Goal: Information Seeking & Learning: Learn about a topic

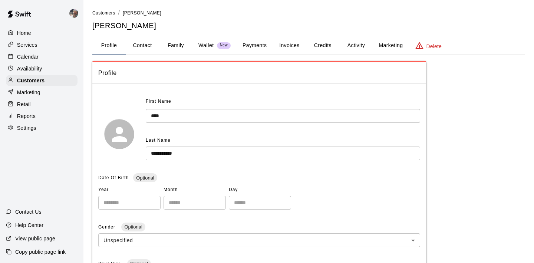
click at [41, 118] on div "Reports" at bounding box center [42, 115] width 72 height 11
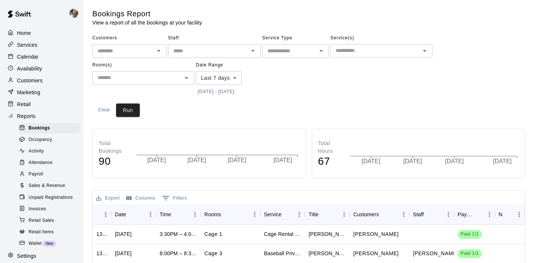
click at [56, 185] on span "Sales & Revenue" at bounding box center [47, 185] width 37 height 7
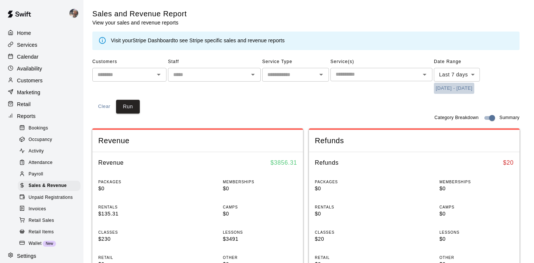
click at [445, 90] on button "8/7/2025 - 8/14/2025" at bounding box center [454, 88] width 40 height 11
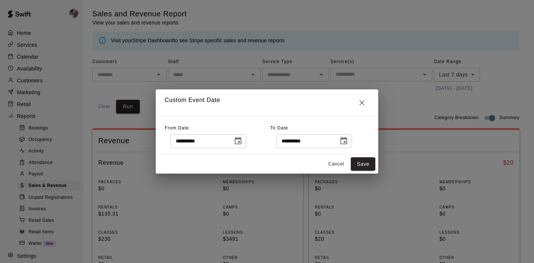
click at [241, 142] on icon "Choose date, selected date is Aug 7, 2025" at bounding box center [238, 140] width 7 height 7
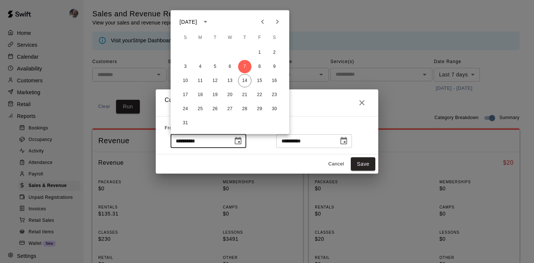
click at [263, 26] on icon "Previous month" at bounding box center [262, 21] width 9 height 9
click at [216, 53] on button "1" at bounding box center [214, 52] width 13 height 13
type input "**********"
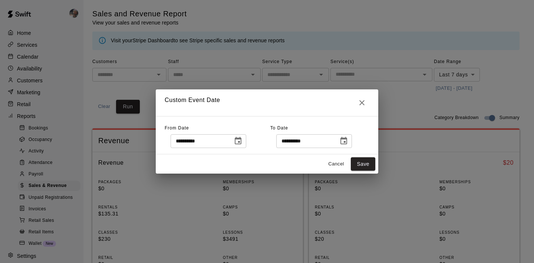
click at [345, 139] on icon "Choose date, selected date is Aug 14, 2025" at bounding box center [343, 140] width 7 height 7
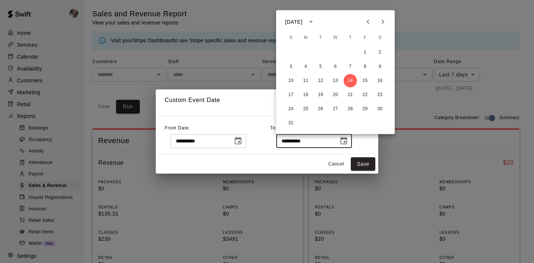
click at [369, 17] on button "Previous month" at bounding box center [368, 21] width 15 height 15
click at [350, 107] on button "31" at bounding box center [350, 108] width 13 height 13
type input "**********"
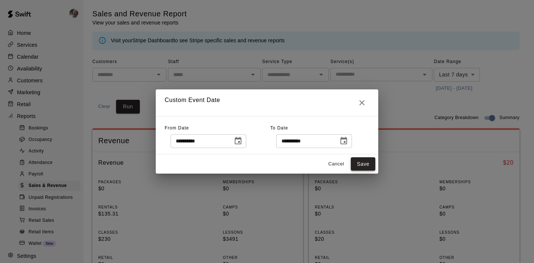
click at [360, 161] on button "Save" at bounding box center [363, 164] width 24 height 14
type input "******"
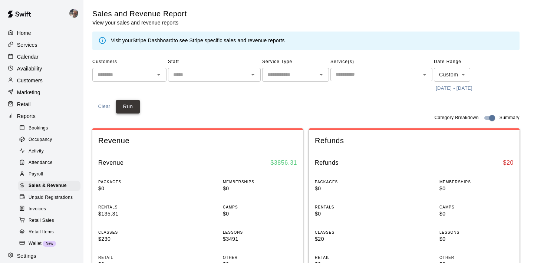
click at [128, 108] on button "Run" at bounding box center [128, 107] width 24 height 14
click at [459, 89] on button "7/1/2025 - 7/31/2025" at bounding box center [454, 88] width 40 height 11
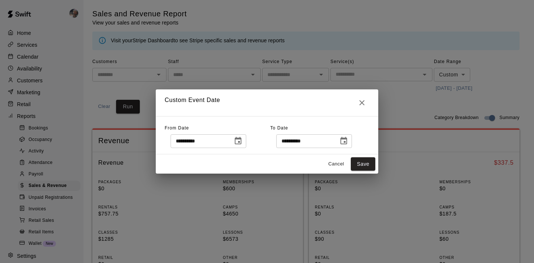
click at [242, 143] on icon "Choose date, selected date is Jul 1, 2025" at bounding box center [238, 140] width 9 height 9
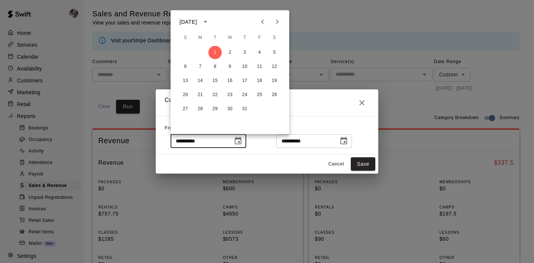
click at [264, 23] on icon "Previous month" at bounding box center [262, 21] width 9 height 9
click at [258, 109] on button "28" at bounding box center [259, 108] width 13 height 13
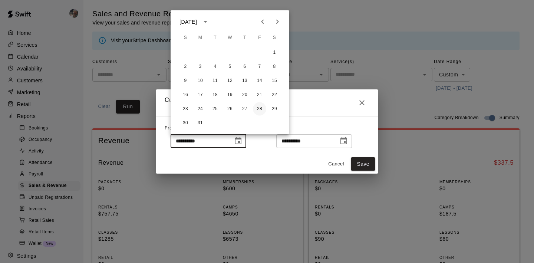
type input "**********"
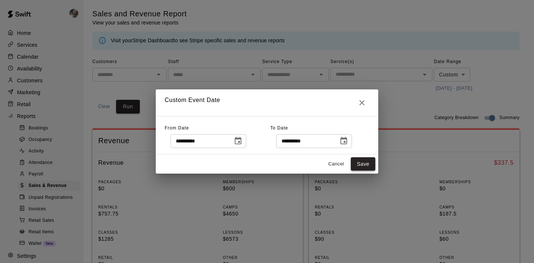
click at [363, 168] on button "Save" at bounding box center [363, 164] width 24 height 14
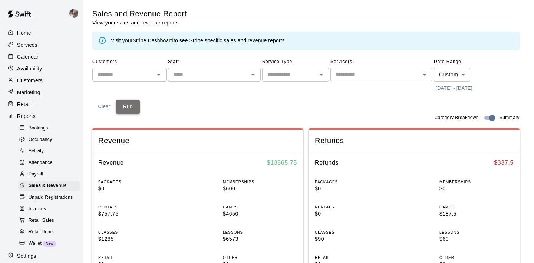
click at [133, 106] on button "Run" at bounding box center [128, 107] width 24 height 14
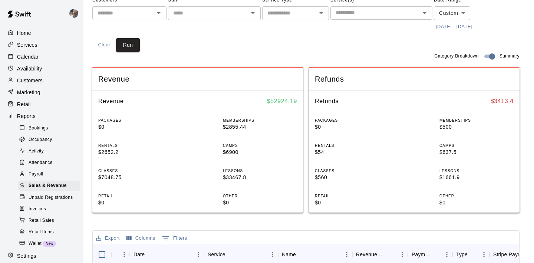
scroll to position [85, 0]
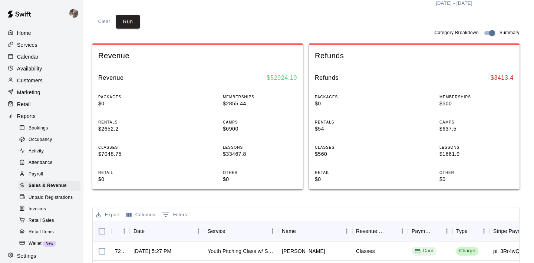
click at [59, 174] on div "Payroll" at bounding box center [49, 174] width 63 height 10
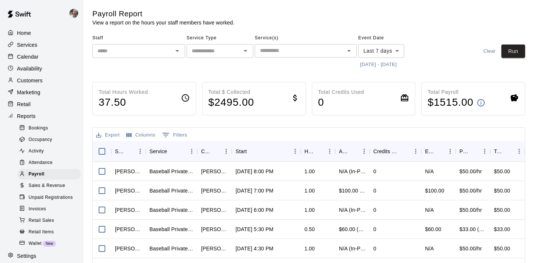
click at [382, 66] on button "8/7/2025 - 8/14/2025" at bounding box center [378, 64] width 40 height 11
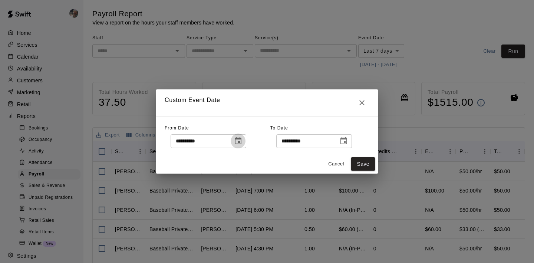
click at [241, 143] on icon "Choose date, selected date is Aug 7, 2025" at bounding box center [238, 140] width 7 height 7
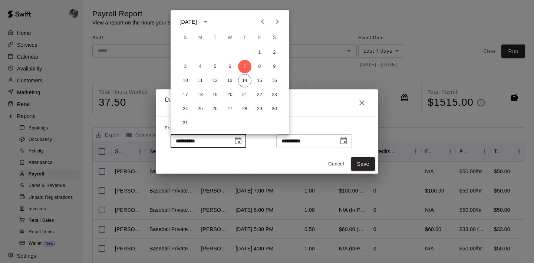
click at [261, 21] on icon "Previous month" at bounding box center [262, 21] width 9 height 9
click at [244, 49] on button "1" at bounding box center [244, 52] width 13 height 13
type input "**********"
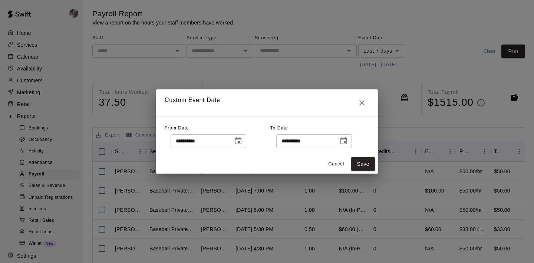
click at [347, 143] on icon "Choose date, selected date is Aug 14, 2025" at bounding box center [343, 140] width 7 height 7
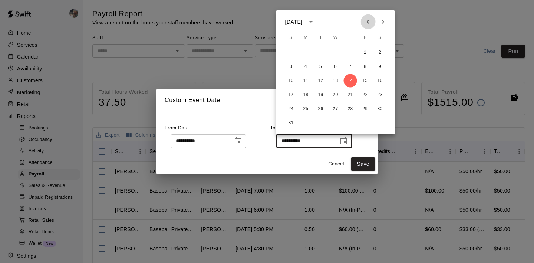
click at [367, 19] on icon "Previous month" at bounding box center [368, 21] width 9 height 9
click at [379, 20] on icon "Next month" at bounding box center [383, 21] width 9 height 9
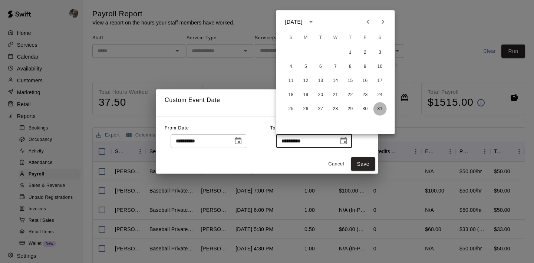
click at [376, 107] on button "31" at bounding box center [379, 108] width 13 height 13
type input "**********"
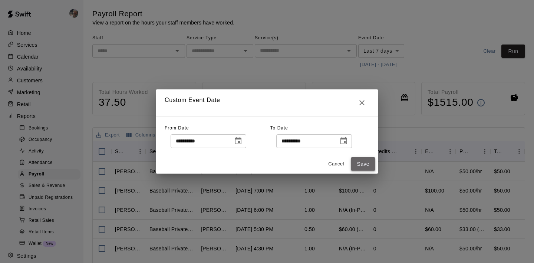
click at [368, 164] on button "Save" at bounding box center [363, 164] width 24 height 14
type input "******"
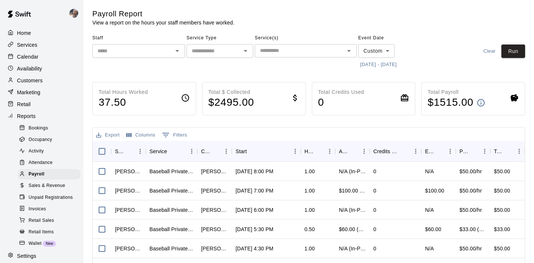
click at [173, 51] on icon "Open" at bounding box center [177, 50] width 9 height 9
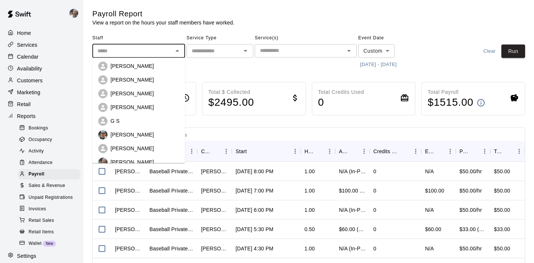
scroll to position [57, 0]
click at [145, 105] on div "Dave Osteen" at bounding box center [144, 105] width 69 height 7
type input "**********"
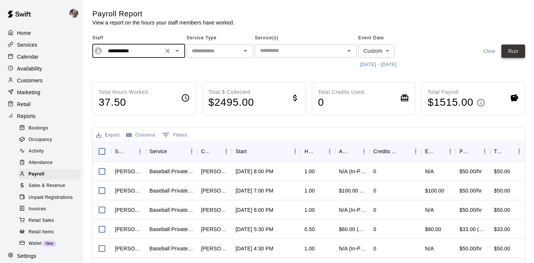
click at [515, 50] on button "Run" at bounding box center [513, 51] width 24 height 14
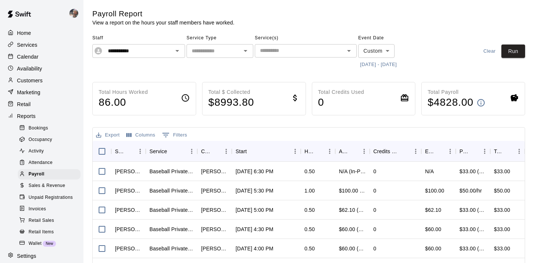
click at [378, 65] on button "5/1/2025 - 5/31/2025" at bounding box center [378, 64] width 40 height 11
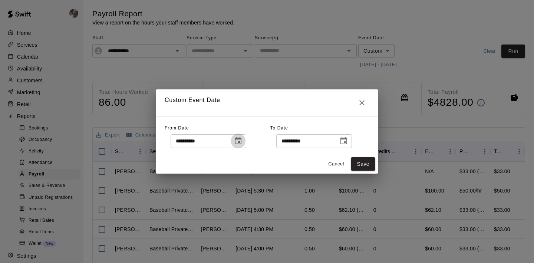
click at [242, 142] on icon "Choose date, selected date is May 1, 2025" at bounding box center [238, 140] width 9 height 9
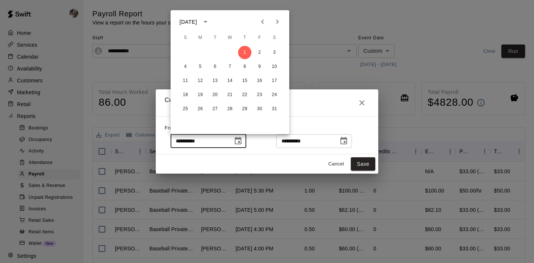
click at [277, 25] on icon "Next month" at bounding box center [277, 21] width 9 height 9
click at [186, 53] on button "1" at bounding box center [185, 52] width 13 height 13
type input "**********"
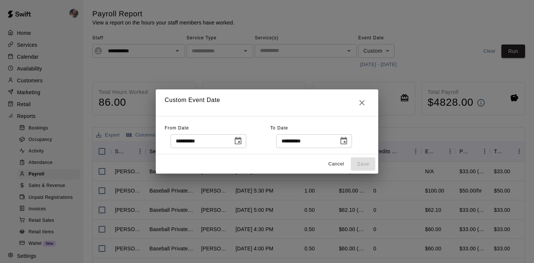
click at [339, 139] on button "Choose date, selected date is May 31, 2025" at bounding box center [343, 140] width 15 height 15
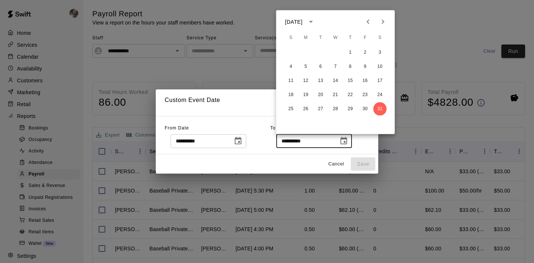
click at [382, 24] on icon "Next month" at bounding box center [383, 21] width 9 height 9
click at [302, 108] on button "30" at bounding box center [305, 108] width 13 height 13
type input "**********"
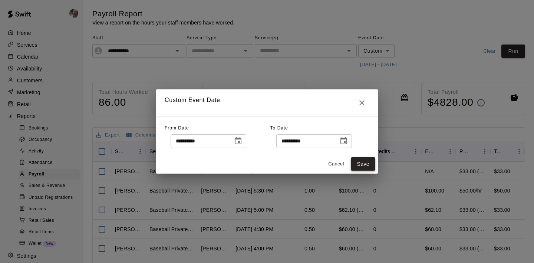
click at [359, 161] on button "Save" at bounding box center [363, 164] width 24 height 14
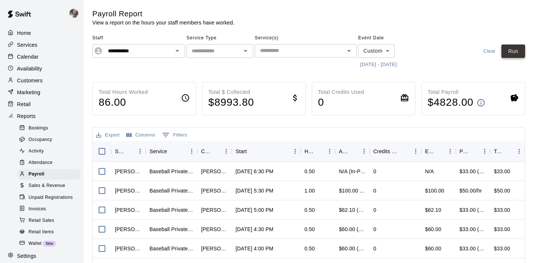
click at [520, 48] on button "Run" at bounding box center [513, 51] width 24 height 14
click at [63, 60] on div "Calendar" at bounding box center [42, 56] width 72 height 11
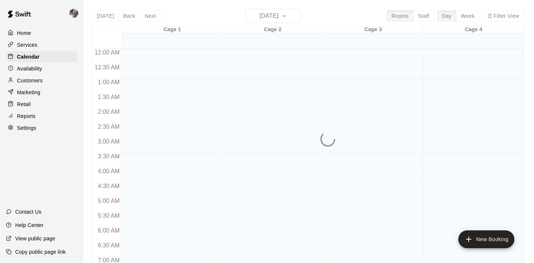
scroll to position [343, 0]
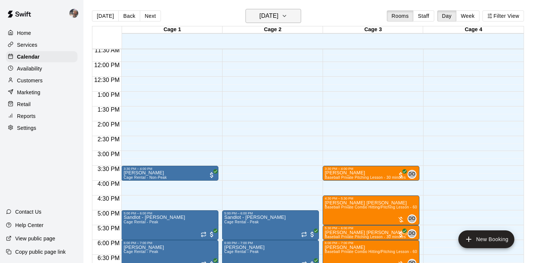
click at [273, 20] on h6 "Thursday Aug 14" at bounding box center [269, 16] width 19 height 10
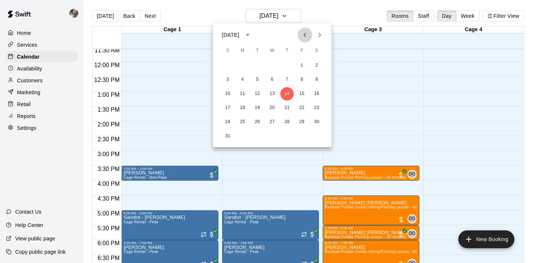
click at [304, 36] on icon "Previous month" at bounding box center [304, 34] width 9 height 9
click at [316, 33] on icon "Next month" at bounding box center [319, 34] width 9 height 9
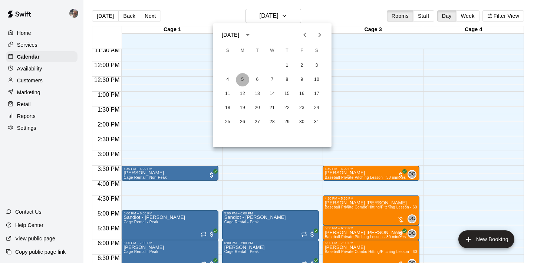
click at [244, 77] on button "5" at bounding box center [242, 79] width 13 height 13
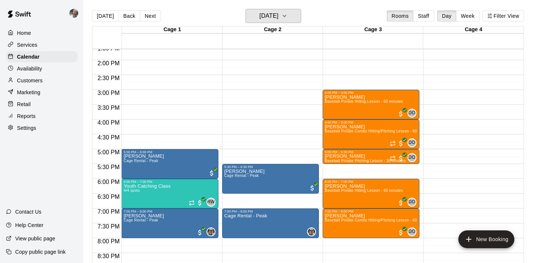
scroll to position [430, 0]
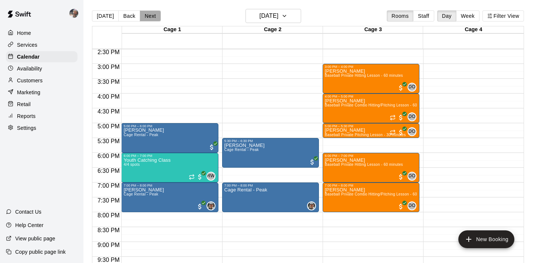
click at [153, 16] on button "Next" at bounding box center [150, 15] width 21 height 11
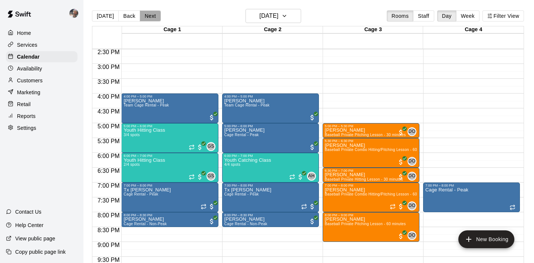
click at [153, 19] on button "Next" at bounding box center [150, 15] width 21 height 11
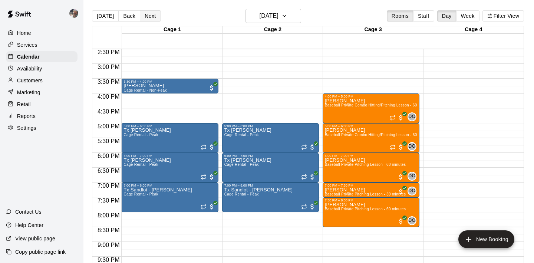
click at [151, 16] on button "Next" at bounding box center [150, 15] width 21 height 11
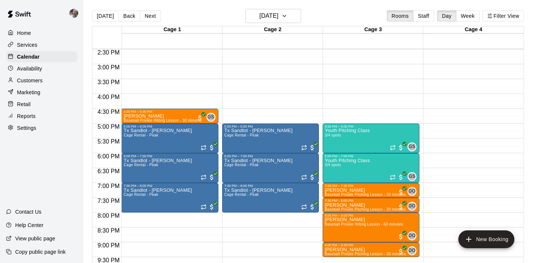
scroll to position [429, 0]
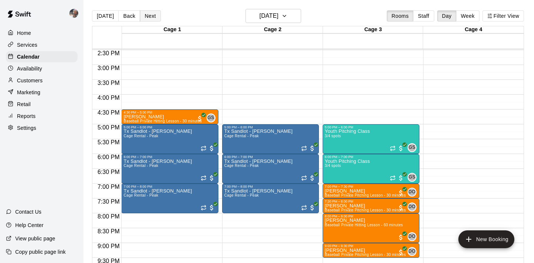
click at [152, 19] on button "Next" at bounding box center [150, 15] width 21 height 11
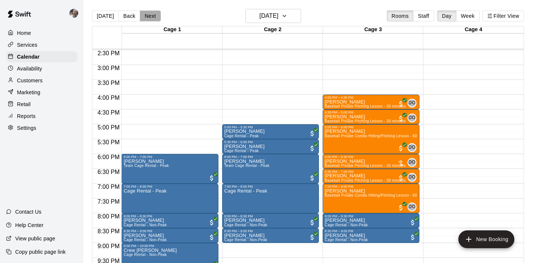
click at [144, 12] on button "Next" at bounding box center [150, 15] width 21 height 11
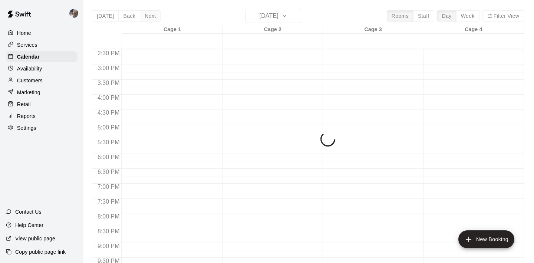
click at [144, 12] on div "Today Back Next Saturday May 10 Rooms Staff Day Week Filter View Cage 1 10 Sat …" at bounding box center [308, 140] width 432 height 263
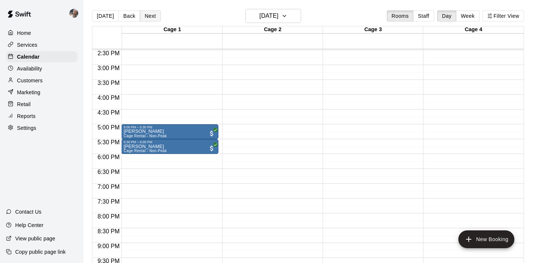
click at [145, 14] on button "Next" at bounding box center [150, 15] width 21 height 11
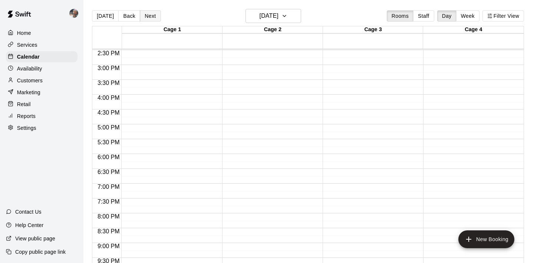
click at [145, 14] on button "Next" at bounding box center [150, 15] width 21 height 11
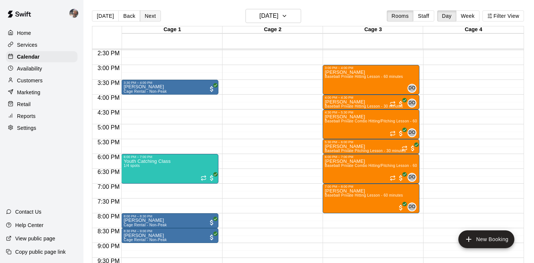
click at [145, 14] on button "Next" at bounding box center [150, 15] width 21 height 11
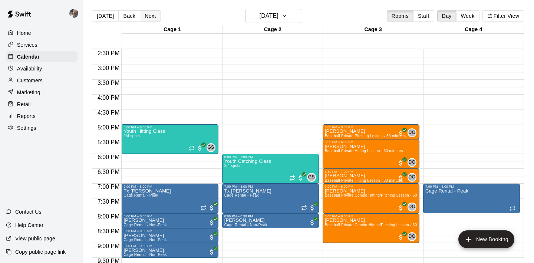
click at [145, 14] on button "Next" at bounding box center [150, 15] width 21 height 11
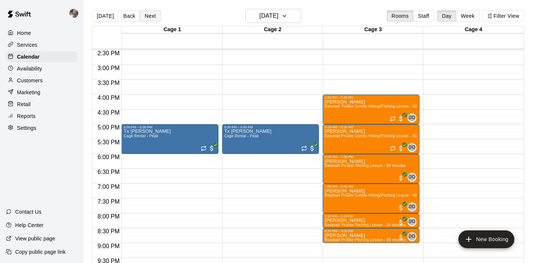
click at [145, 14] on button "Next" at bounding box center [150, 15] width 21 height 11
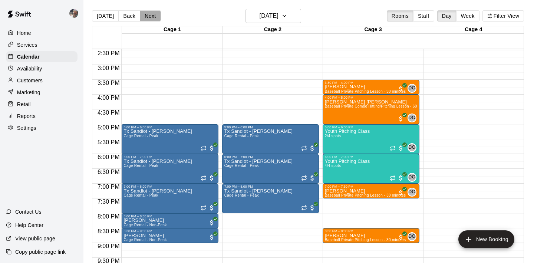
click at [145, 14] on button "Next" at bounding box center [150, 15] width 21 height 11
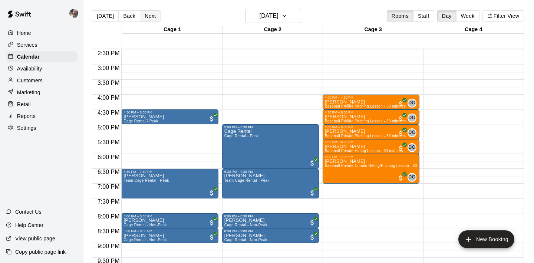
click at [145, 14] on button "Next" at bounding box center [150, 15] width 21 height 11
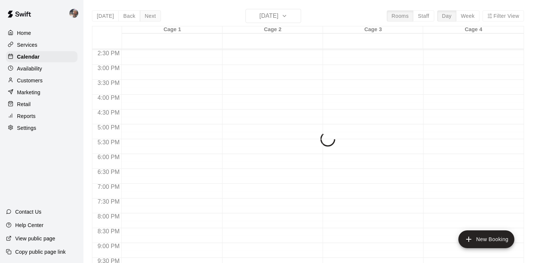
click at [145, 14] on div "Today Back Next Saturday May 17 Rooms Staff Day Week Filter View Cage 1 17 Sat …" at bounding box center [308, 140] width 432 height 263
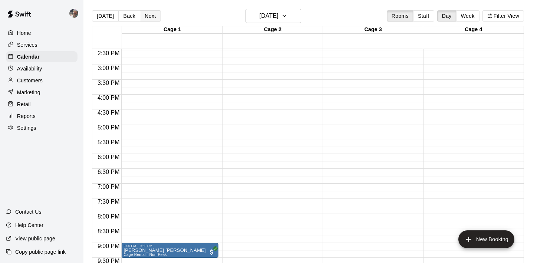
click at [145, 14] on button "Next" at bounding box center [150, 15] width 21 height 11
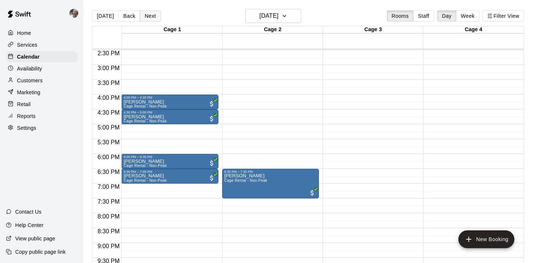
click at [145, 14] on button "Next" at bounding box center [150, 15] width 21 height 11
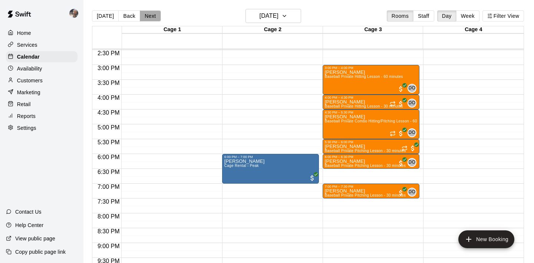
click at [145, 14] on button "Next" at bounding box center [150, 15] width 21 height 11
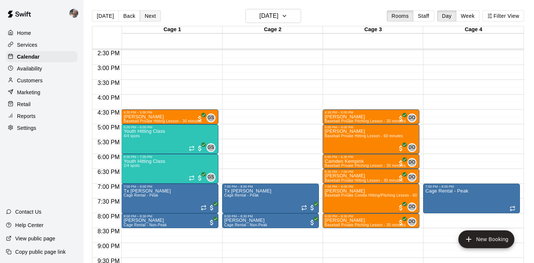
click at [145, 14] on button "Next" at bounding box center [150, 15] width 21 height 11
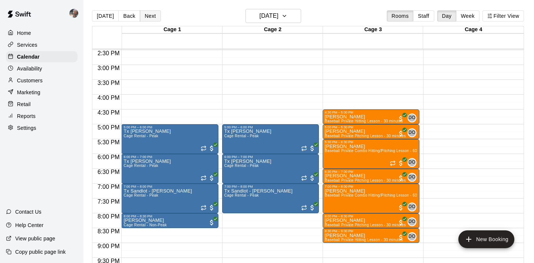
click at [145, 14] on button "Next" at bounding box center [150, 15] width 21 height 11
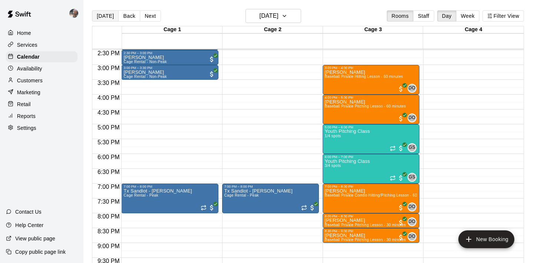
click at [99, 14] on button "Today" at bounding box center [105, 15] width 27 height 11
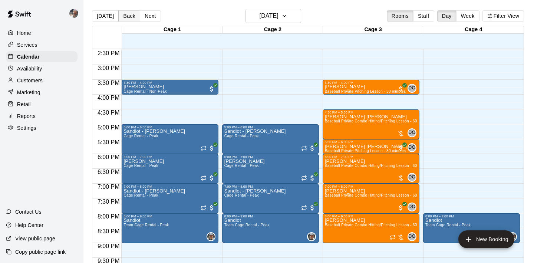
click at [132, 16] on button "Back" at bounding box center [129, 15] width 22 height 11
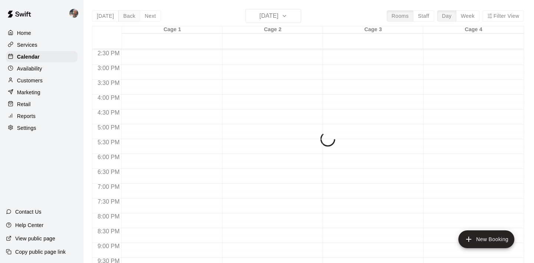
click at [132, 16] on div "Today Back Next Wednesday Aug 13 Rooms Staff Day Week Filter View Cage 1 13 Wed…" at bounding box center [308, 140] width 432 height 263
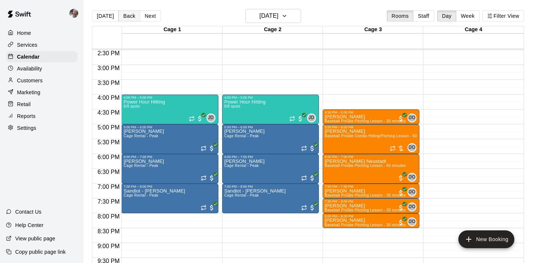
click at [132, 16] on button "Back" at bounding box center [129, 15] width 22 height 11
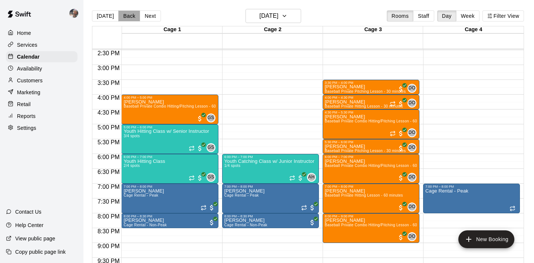
click at [132, 16] on button "Back" at bounding box center [129, 15] width 22 height 11
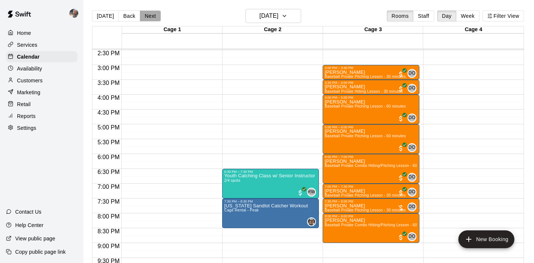
click at [150, 16] on button "Next" at bounding box center [150, 15] width 21 height 11
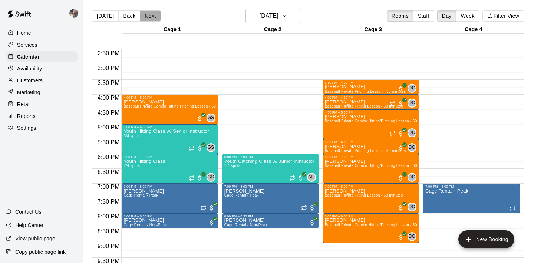
click at [151, 13] on button "Next" at bounding box center [150, 15] width 21 height 11
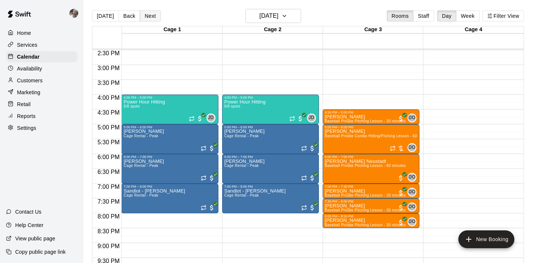
click at [151, 17] on button "Next" at bounding box center [150, 15] width 21 height 11
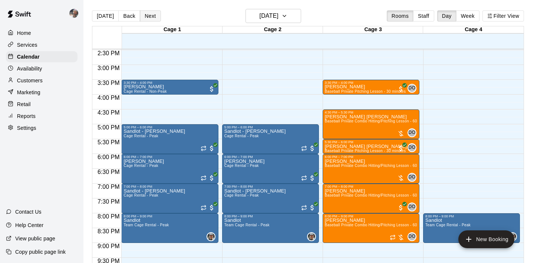
click at [155, 13] on button "Next" at bounding box center [150, 15] width 21 height 11
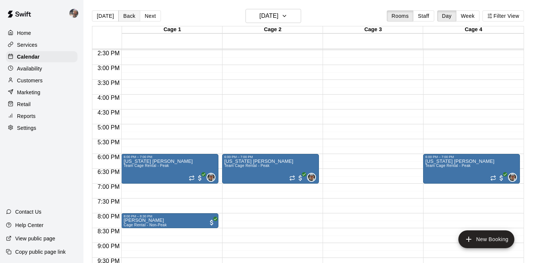
click at [133, 13] on button "Back" at bounding box center [129, 15] width 22 height 11
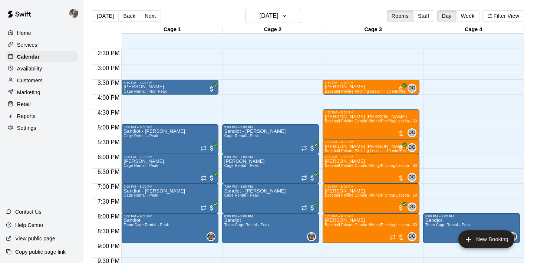
click at [40, 48] on div "Services" at bounding box center [42, 44] width 72 height 11
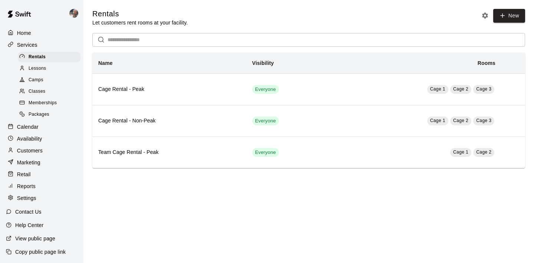
click at [56, 91] on div "Classes" at bounding box center [49, 91] width 63 height 10
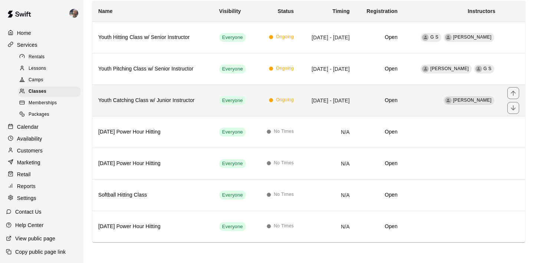
scroll to position [75, 0]
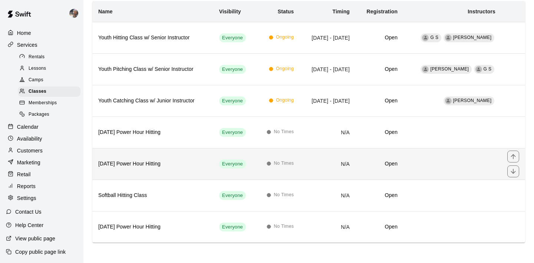
click at [190, 166] on h6 "Tuesday Power Hour Hitting" at bounding box center [152, 164] width 109 height 8
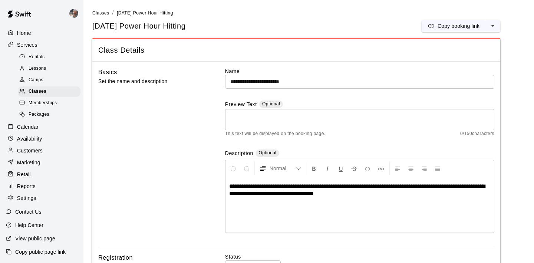
click at [37, 128] on p "Calendar" at bounding box center [28, 126] width 22 height 7
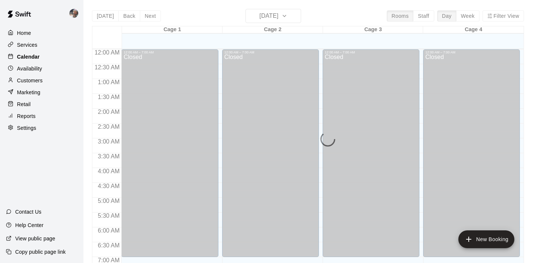
scroll to position [351, 0]
